Goal: Task Accomplishment & Management: Use online tool/utility

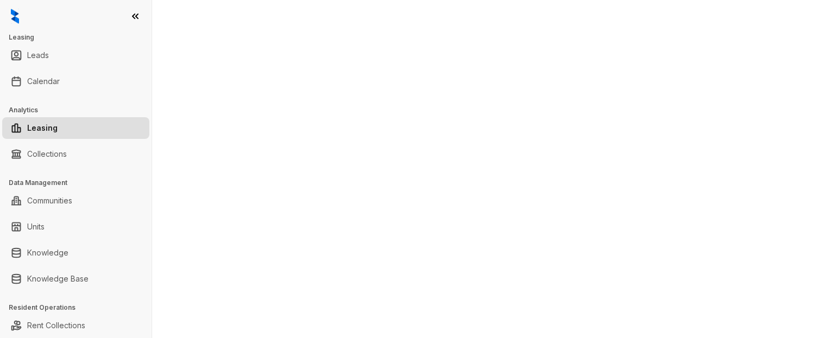
select select "******"
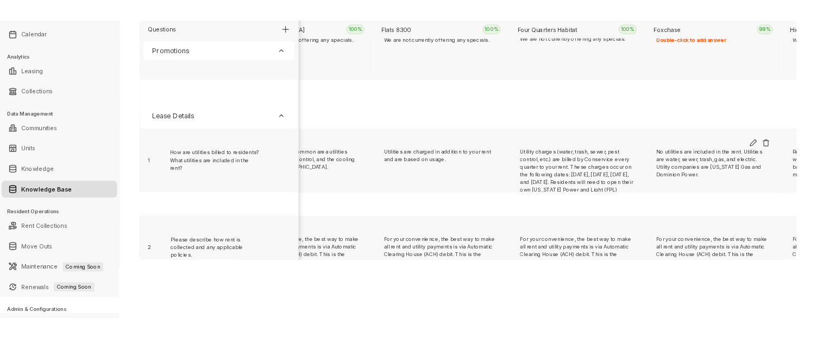
scroll to position [169, 4423]
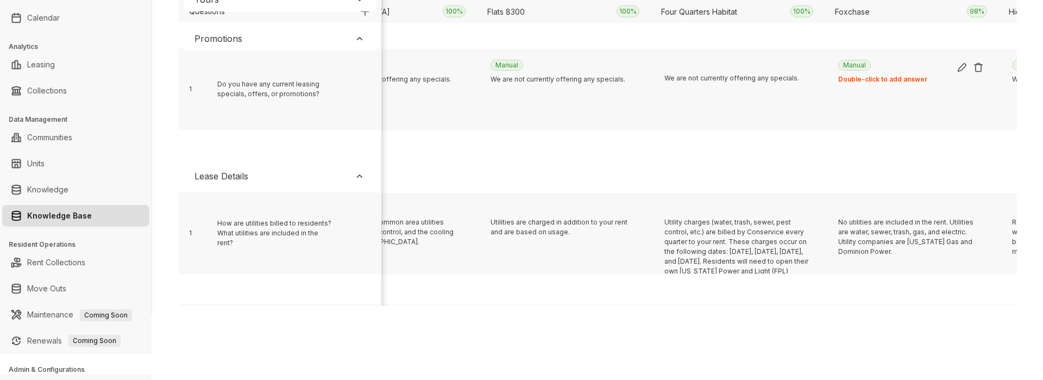
click at [816, 74] on div "Double-click to add answer" at bounding box center [911, 79] width 146 height 10
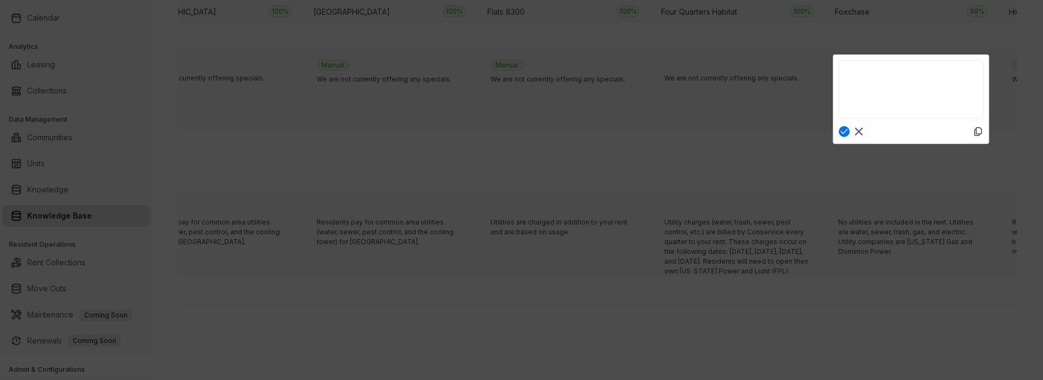
click at [816, 131] on rect at bounding box center [858, 131] width 13 height 13
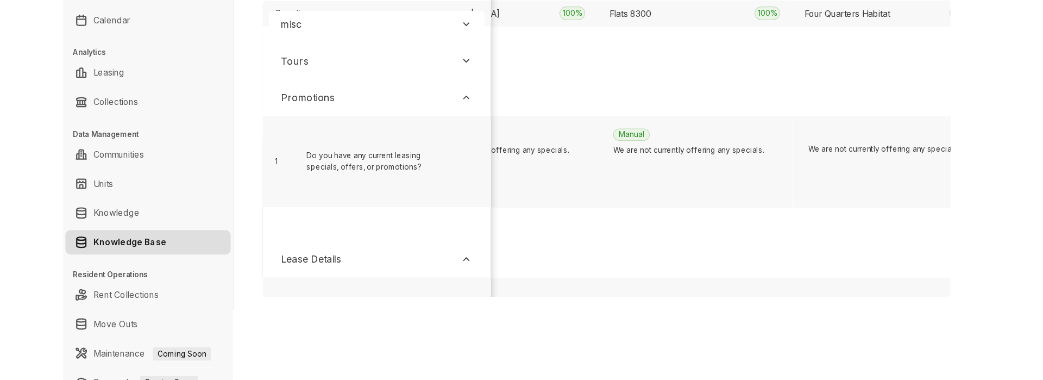
scroll to position [0, 4423]
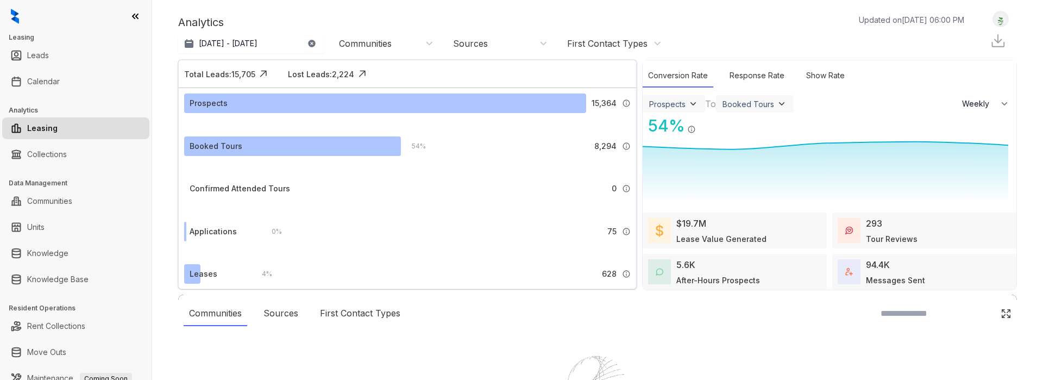
select select "******"
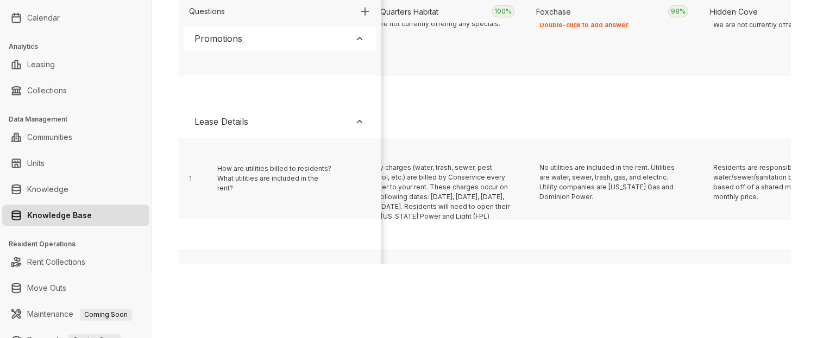
scroll to position [224, 4670]
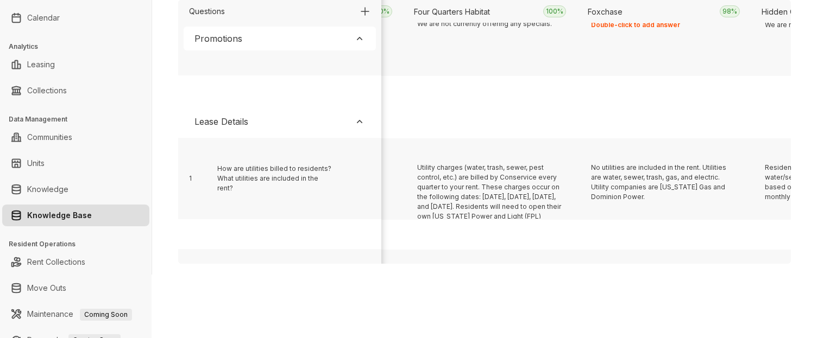
click at [648, 33] on div "Manual Double-click to add answer" at bounding box center [663, 37] width 156 height 75
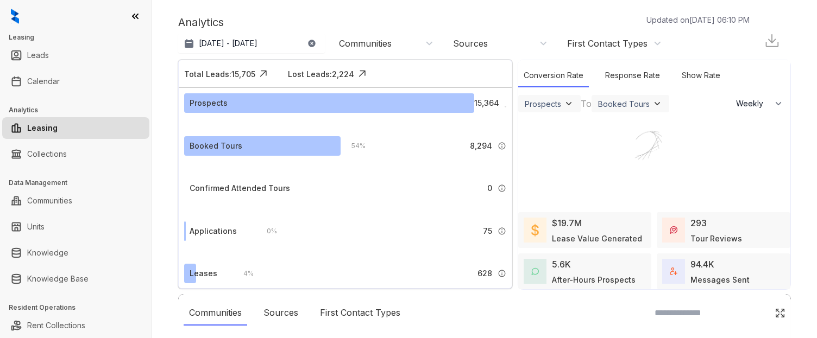
select select "******"
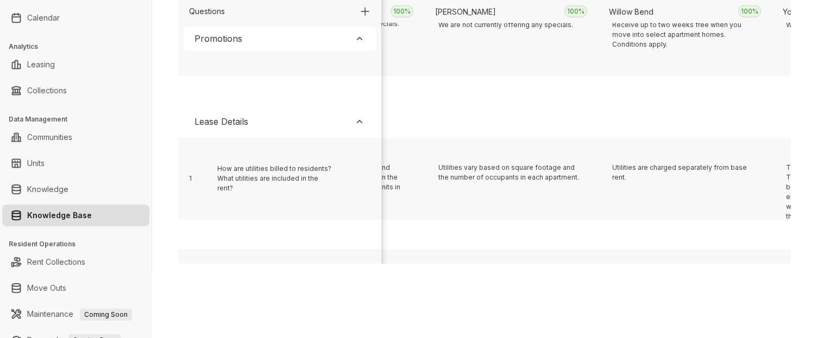
scroll to position [224, 1602]
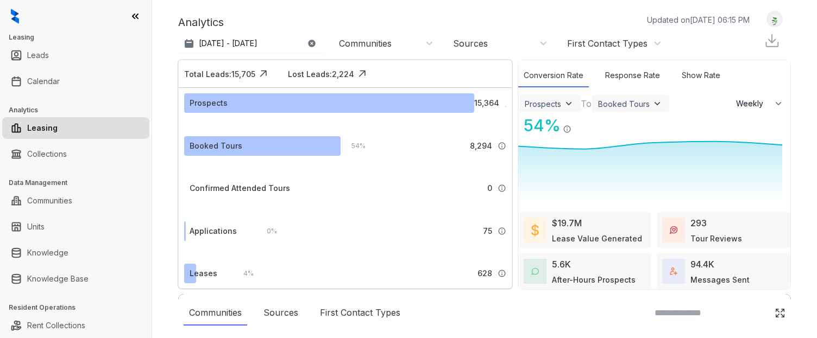
select select "******"
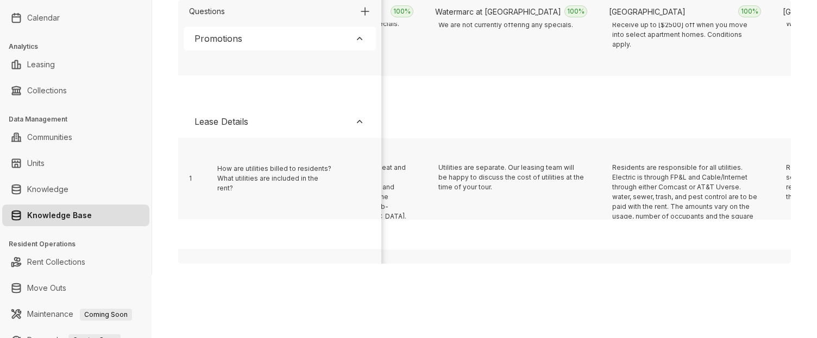
scroll to position [224, 10290]
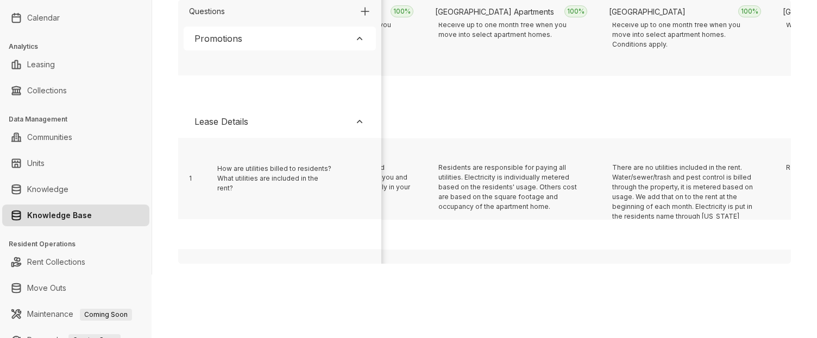
scroll to position [224, 6293]
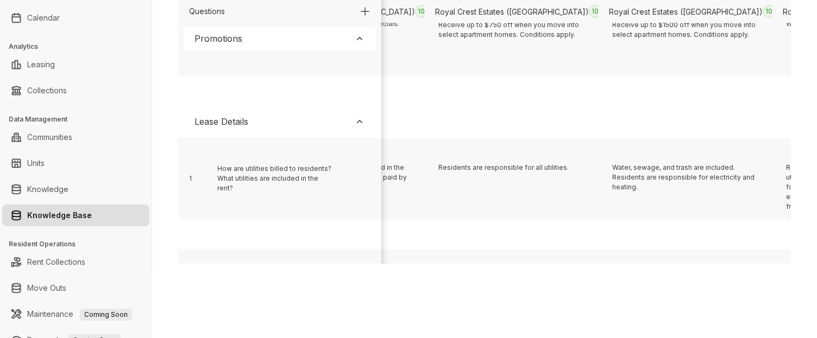
scroll to position [224, 10464]
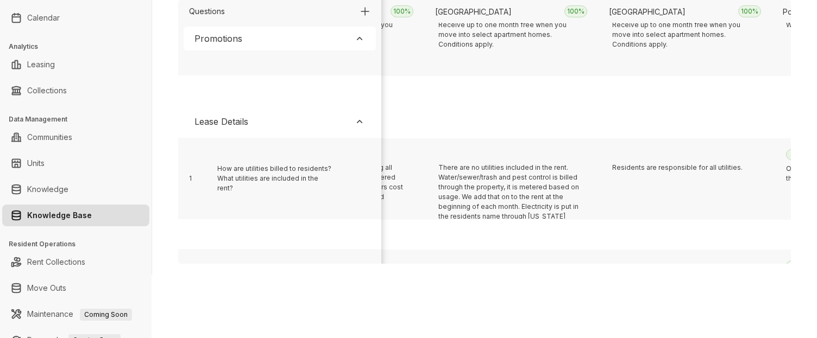
scroll to position [224, 1776]
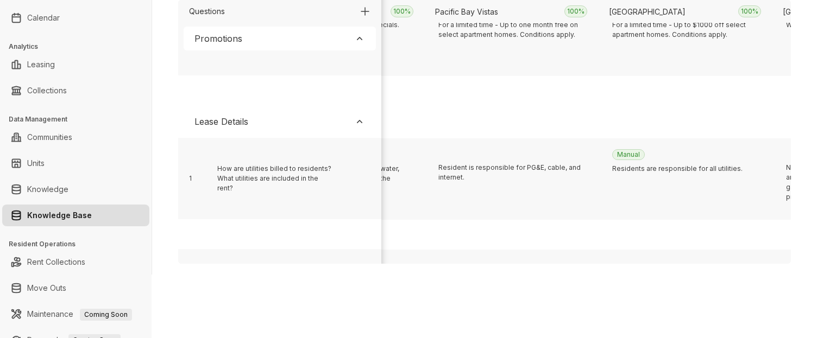
scroll to position [224, 6989]
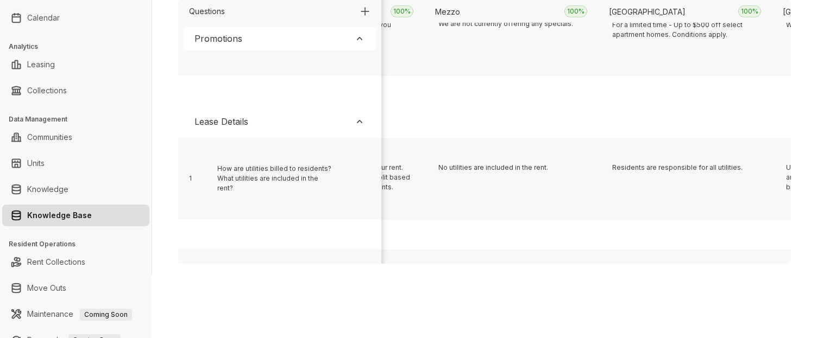
scroll to position [224, 386]
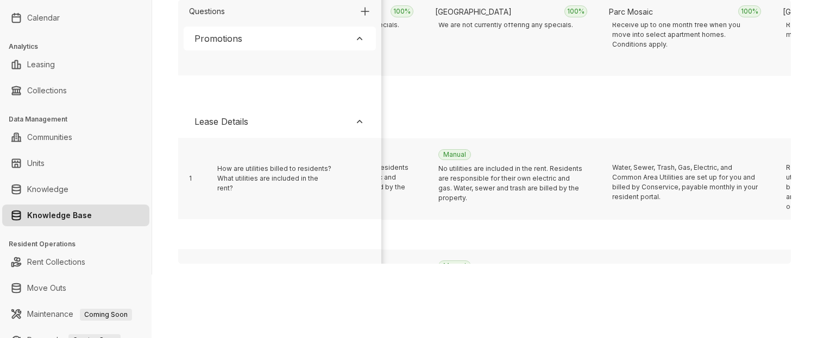
scroll to position [224, 6467]
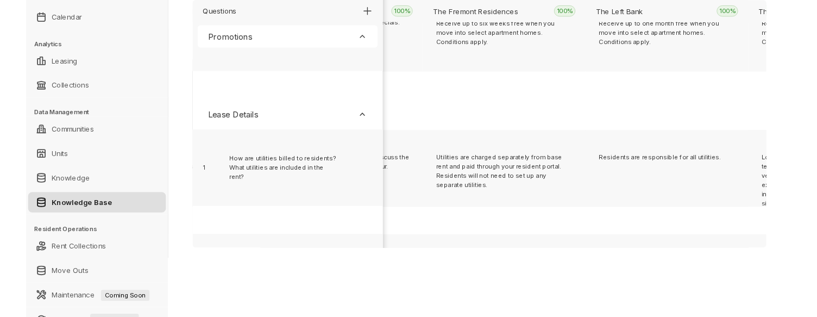
scroll to position [224, 12897]
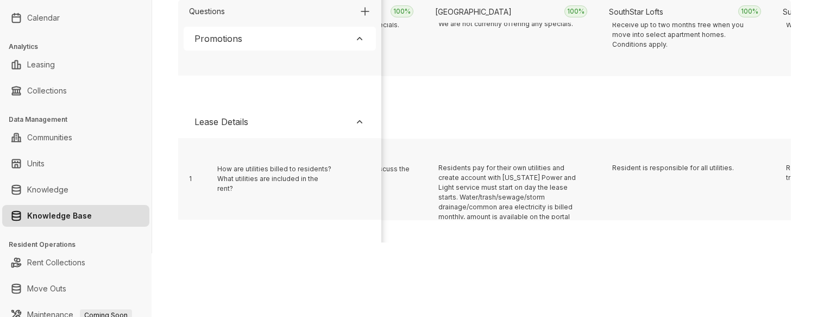
scroll to position [224, 1081]
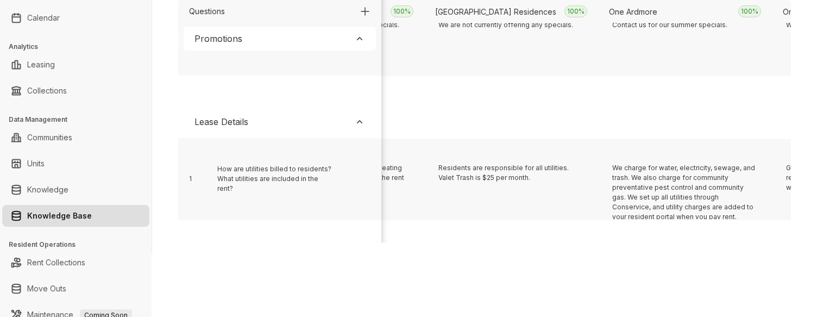
scroll to position [224, 3340]
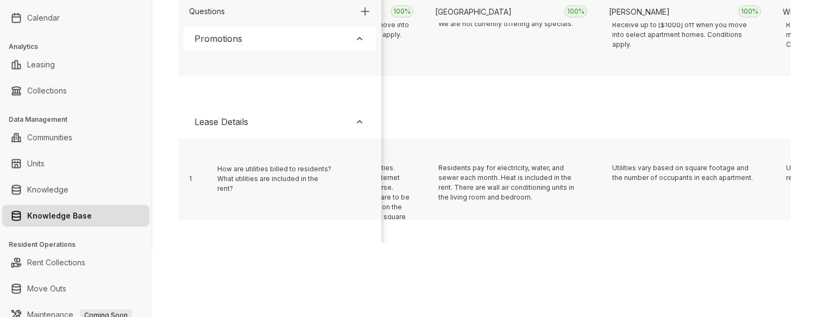
scroll to position [224, 13418]
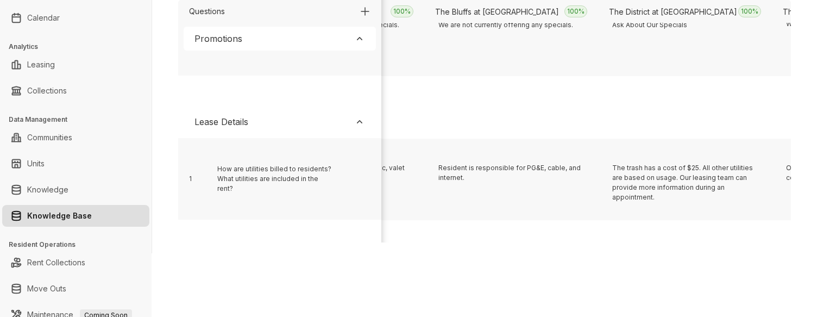
scroll to position [224, 907]
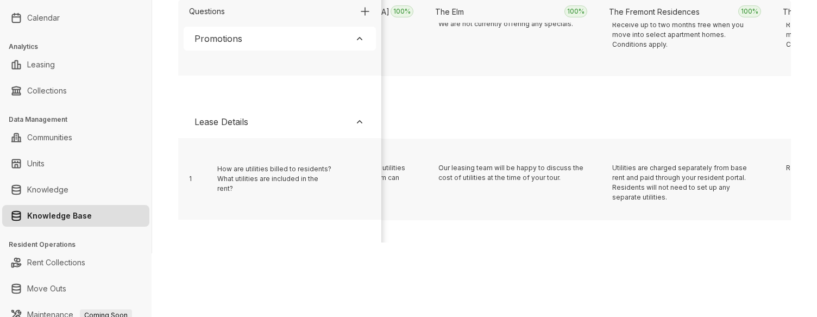
scroll to position [224, 11506]
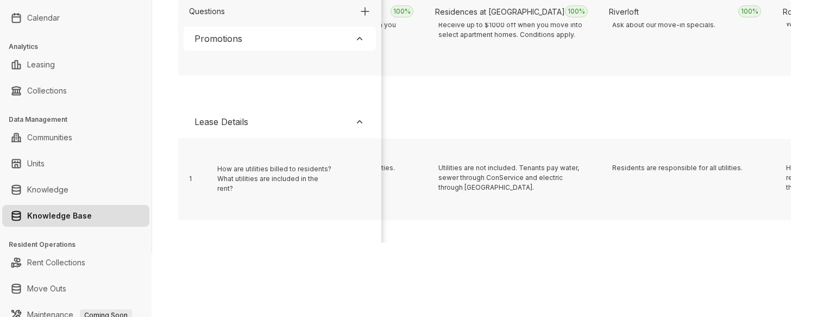
scroll to position [224, 7336]
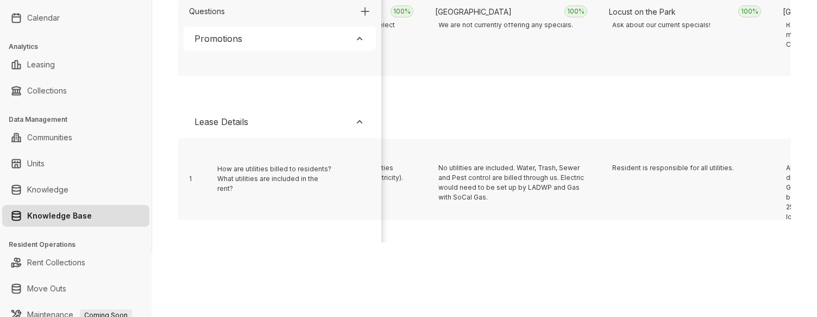
scroll to position [224, 3513]
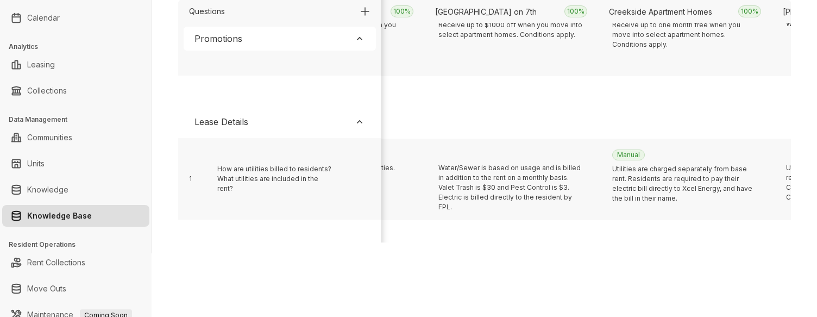
scroll to position [224, 2123]
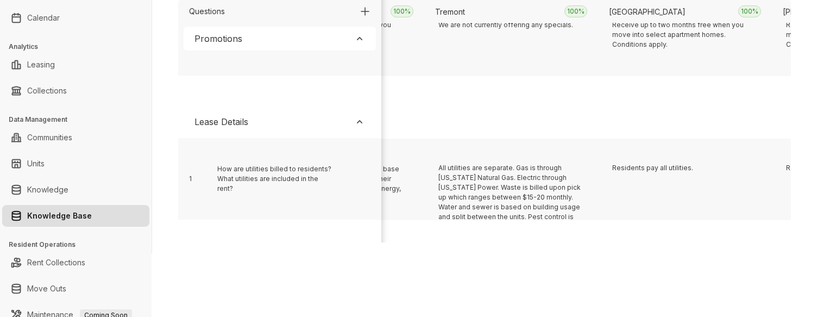
scroll to position [224, 13592]
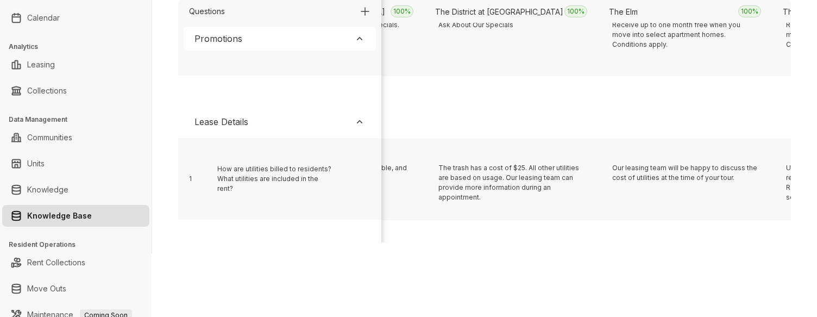
scroll to position [224, 8552]
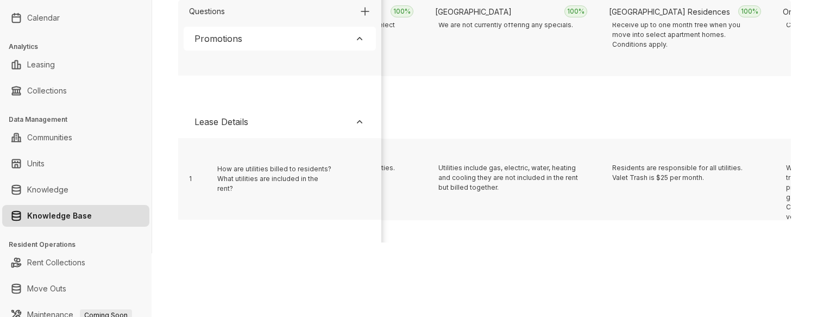
scroll to position [224, 2297]
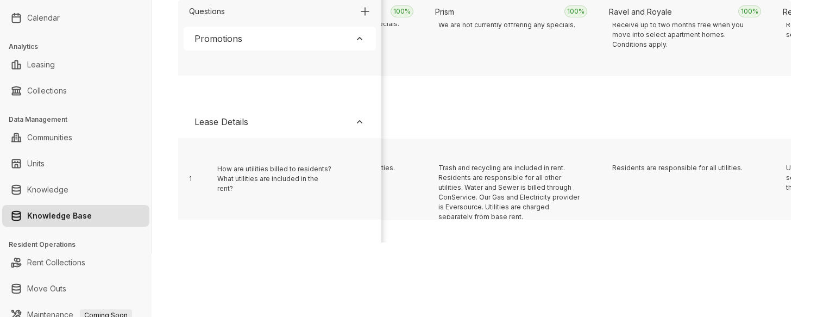
scroll to position [224, 4730]
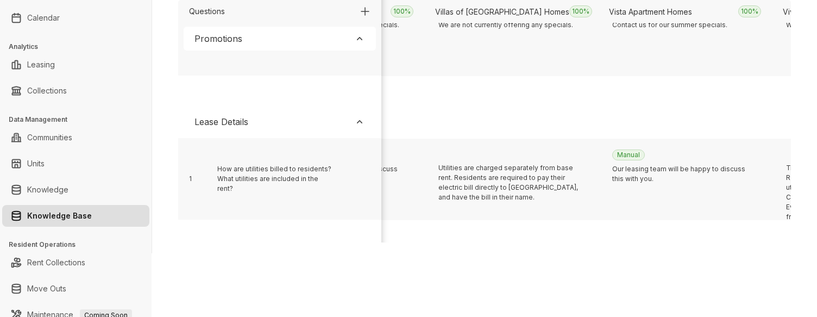
scroll to position [224, 2818]
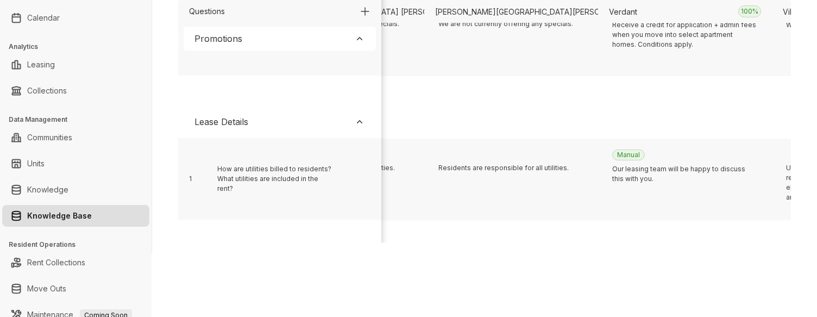
scroll to position [224, 10638]
